Goal: Information Seeking & Learning: Learn about a topic

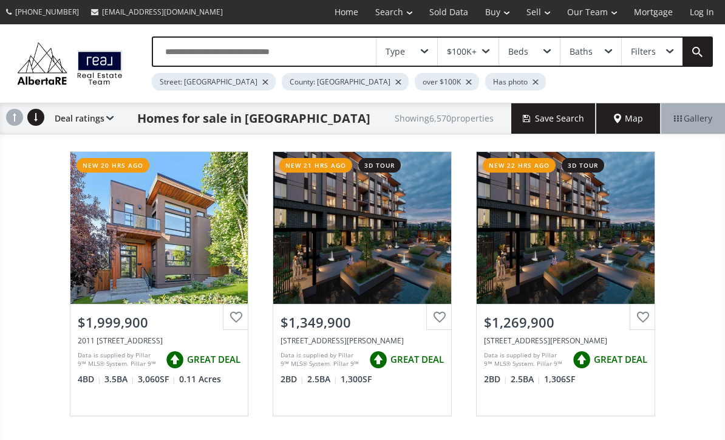
click at [186, 50] on input "text" at bounding box center [264, 52] width 223 height 28
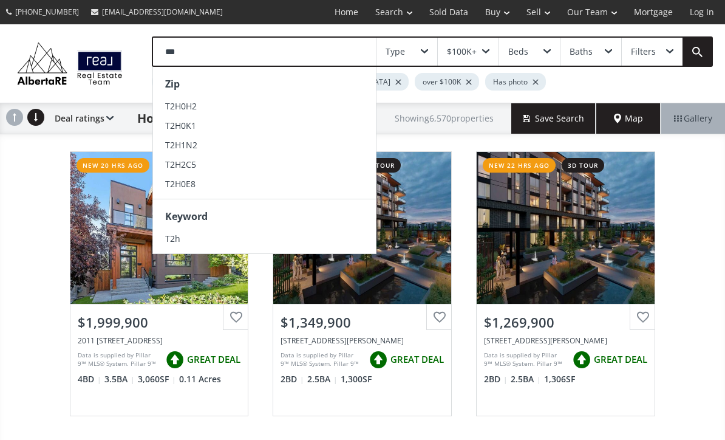
type input "***"
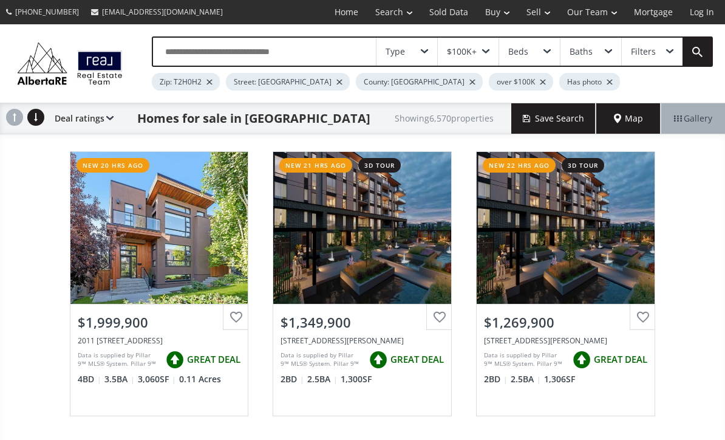
click at [627, 130] on div "Map" at bounding box center [628, 118] width 64 height 30
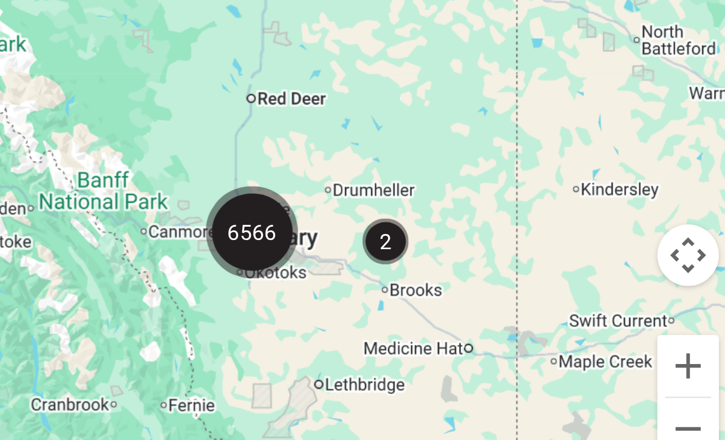
scroll to position [7, 0]
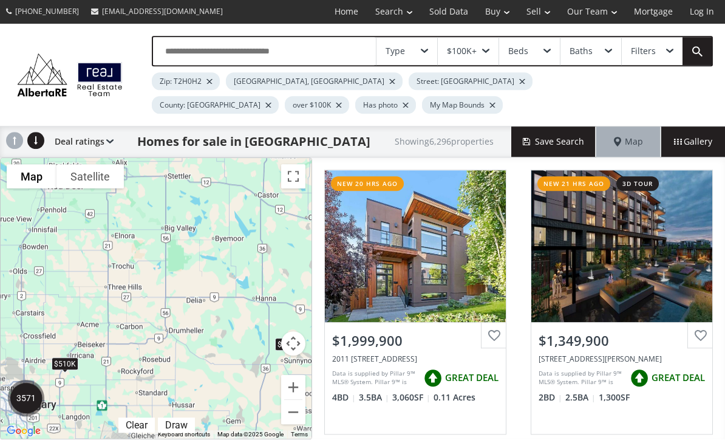
scroll to position [25, 0]
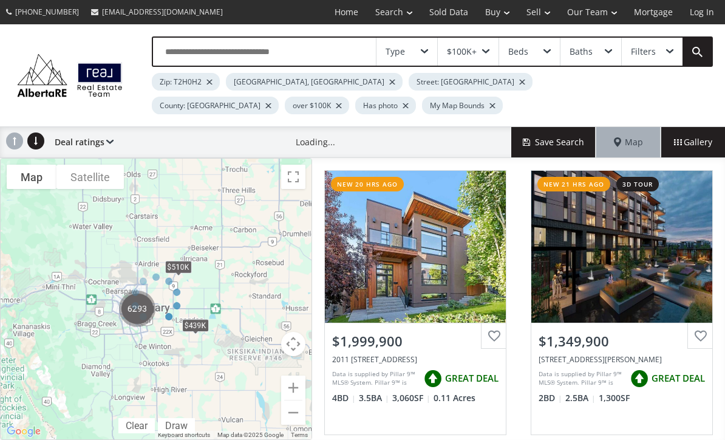
click at [209, 282] on div at bounding box center [156, 299] width 312 height 282
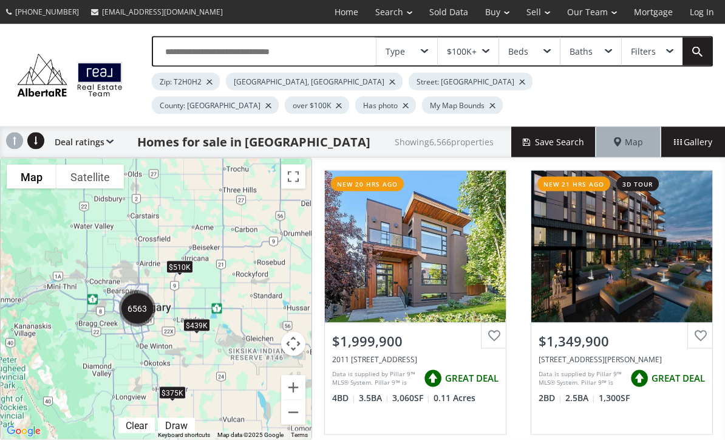
scroll to position [33, 0]
click at [300, 375] on button "Zoom in" at bounding box center [293, 387] width 24 height 24
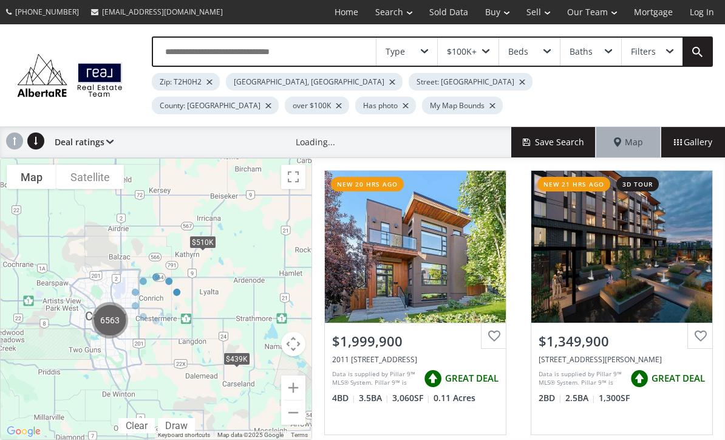
click at [300, 346] on div at bounding box center [156, 299] width 312 height 282
click at [301, 382] on div at bounding box center [156, 299] width 312 height 282
click at [304, 387] on div at bounding box center [156, 299] width 312 height 282
click at [302, 386] on div at bounding box center [156, 299] width 312 height 282
click at [299, 383] on div at bounding box center [156, 299] width 312 height 282
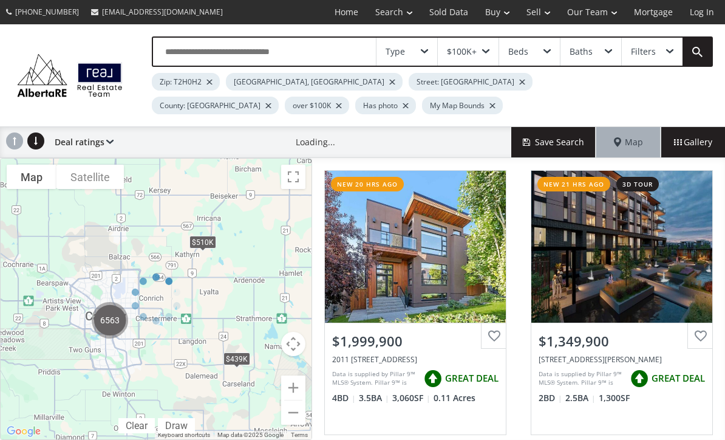
click at [299, 381] on div at bounding box center [156, 299] width 312 height 282
click at [302, 377] on div at bounding box center [156, 299] width 312 height 282
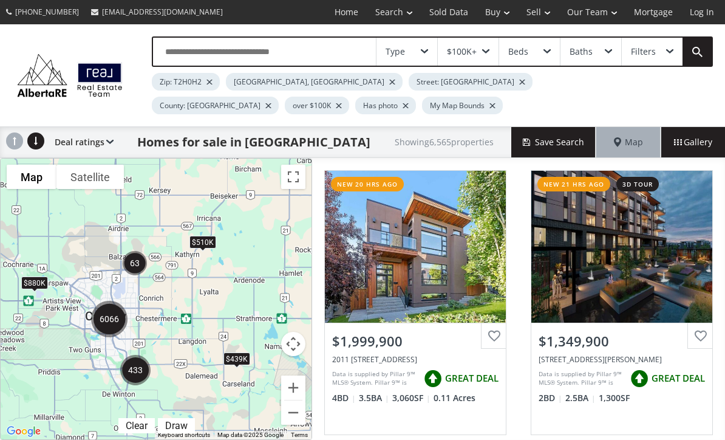
scroll to position [32, 0]
